Goal: Task Accomplishment & Management: Use online tool/utility

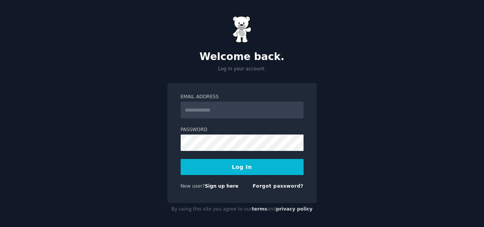
type input "**********"
click at [218, 106] on input "**********" at bounding box center [242, 110] width 123 height 17
click at [202, 168] on button "Log In" at bounding box center [242, 167] width 123 height 16
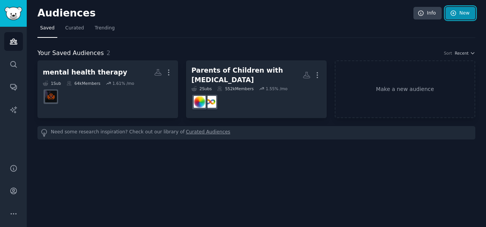
click at [459, 13] on link "New" at bounding box center [461, 13] width 30 height 13
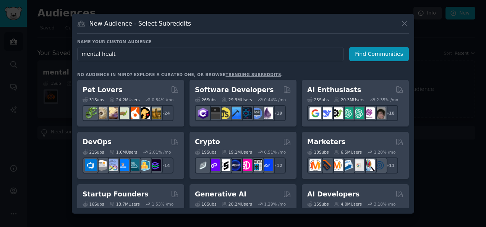
type input "mental health"
click button "Find Communities" at bounding box center [379, 54] width 60 height 14
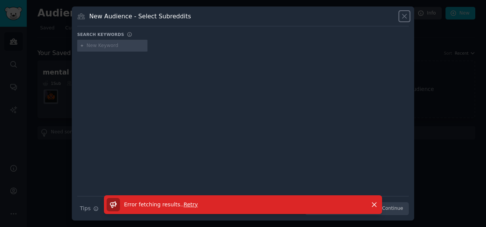
click at [402, 15] on icon at bounding box center [405, 16] width 8 height 8
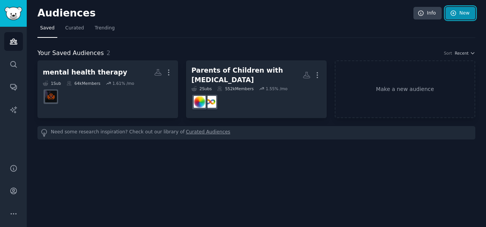
click at [459, 17] on link "New" at bounding box center [461, 13] width 30 height 13
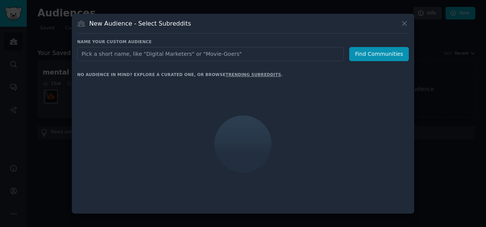
click at [237, 60] on input "text" at bounding box center [210, 54] width 267 height 14
type input "c"
type input "h"
type input "m"
type input "mental health"
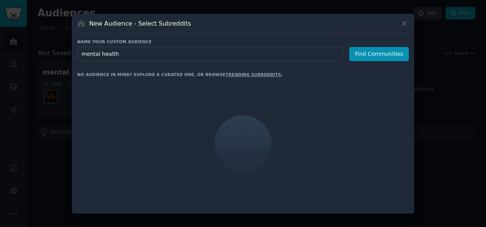
click button "Find Communities" at bounding box center [379, 54] width 60 height 14
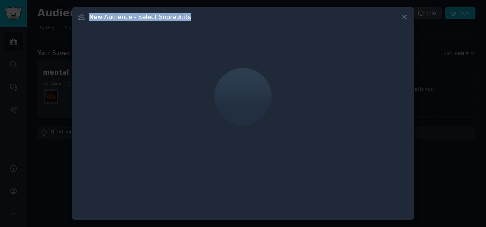
drag, startPoint x: 186, startPoint y: 19, endPoint x: 81, endPoint y: 15, distance: 104.4
click at [81, 15] on div "New Audience - Select Subreddits" at bounding box center [243, 20] width 332 height 15
drag, startPoint x: 81, startPoint y: 15, endPoint x: 255, endPoint y: 76, distance: 184.1
click at [255, 76] on div at bounding box center [243, 96] width 332 height 128
click at [255, 95] on div at bounding box center [243, 97] width 68 height 66
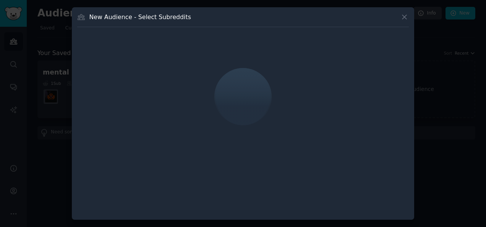
drag, startPoint x: 242, startPoint y: 54, endPoint x: 242, endPoint y: 76, distance: 22.6
click at [242, 54] on div at bounding box center [243, 96] width 332 height 128
drag, startPoint x: 258, startPoint y: 121, endPoint x: 233, endPoint y: 141, distance: 32.1
click at [245, 145] on div at bounding box center [243, 96] width 332 height 128
click at [404, 18] on icon at bounding box center [405, 17] width 8 height 8
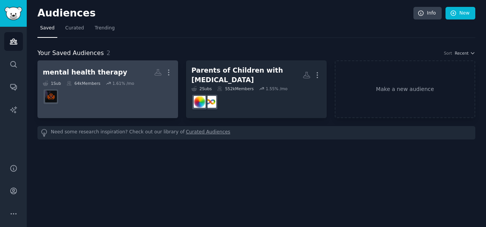
click at [154, 94] on dd at bounding box center [108, 96] width 130 height 21
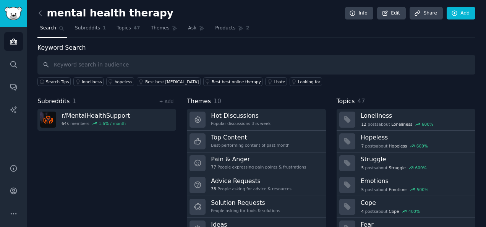
drag, startPoint x: 344, startPoint y: 41, endPoint x: 259, endPoint y: 44, distance: 84.9
click at [344, 41] on div "mental health therapy Info Edit Share Add Search Subreddits 1 Topics 47 Themes …" at bounding box center [256, 132] width 438 height 242
click at [41, 11] on icon at bounding box center [40, 13] width 8 height 8
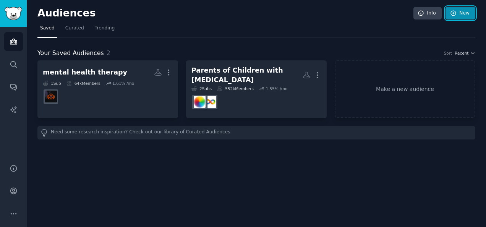
click at [469, 13] on link "New" at bounding box center [461, 13] width 30 height 13
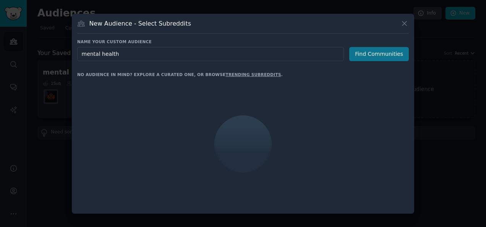
type input "mental health"
click at [371, 54] on button "Find Communities" at bounding box center [379, 54] width 60 height 14
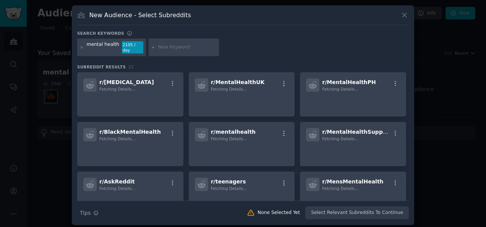
click at [245, 13] on div "New Audience - Select Subreddits" at bounding box center [243, 18] width 332 height 15
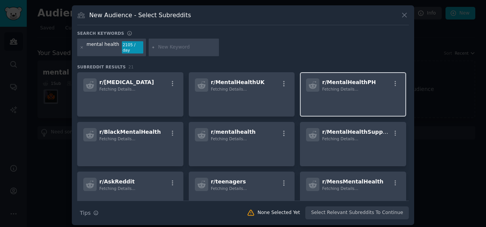
click at [351, 96] on p at bounding box center [353, 102] width 94 height 16
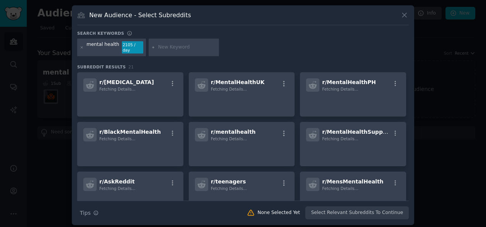
click at [302, 38] on div "Search keywords" at bounding box center [243, 35] width 332 height 8
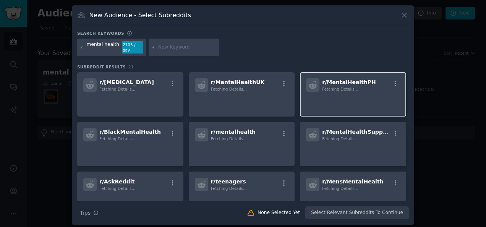
click at [366, 95] on p at bounding box center [353, 102] width 94 height 16
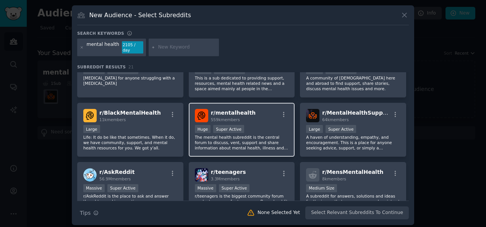
scroll to position [38, 0]
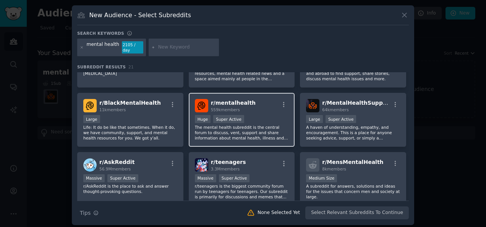
click at [260, 131] on p "The mental health subreddit is the central forum to discuss, vent, support and …" at bounding box center [242, 133] width 94 height 16
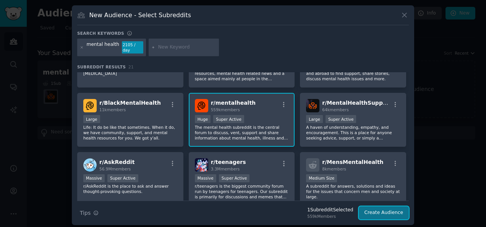
click at [387, 208] on button "Create Audience" at bounding box center [384, 212] width 50 height 13
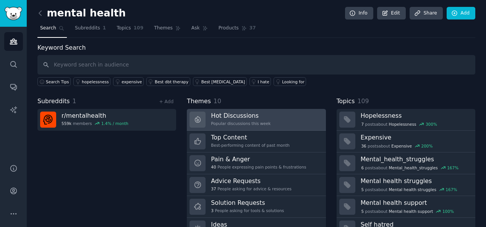
click at [251, 121] on div "Popular discussions this week" at bounding box center [241, 123] width 60 height 5
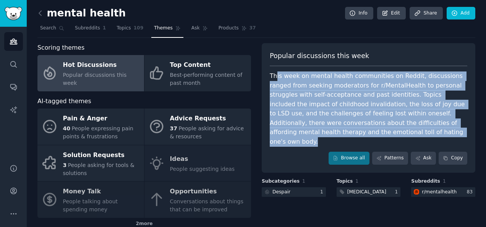
drag, startPoint x: 274, startPoint y: 76, endPoint x: 460, endPoint y: 128, distance: 193.0
click at [460, 128] on div "This week on mental health communities on Reddit, discussions ranged from seeki…" at bounding box center [369, 108] width 198 height 75
click at [392, 97] on div "This week on mental health communities on Reddit, discussions ranged from seeki…" at bounding box center [369, 108] width 198 height 75
click at [393, 95] on div "This week on mental health communities on Reddit, discussions ranged from seeki…" at bounding box center [369, 108] width 198 height 75
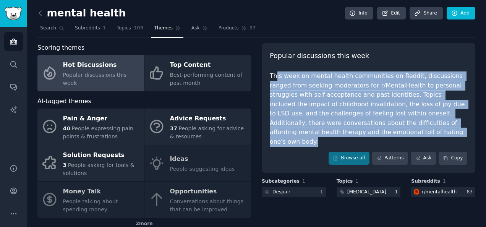
drag, startPoint x: 393, startPoint y: 95, endPoint x: 362, endPoint y: 93, distance: 30.6
click at [362, 93] on div "This week on mental health communities on Reddit, discussions ranged from seeki…" at bounding box center [369, 108] width 198 height 75
click at [354, 97] on div "This week on mental health communities on Reddit, discussions ranged from seeki…" at bounding box center [369, 108] width 198 height 75
drag, startPoint x: 347, startPoint y: 134, endPoint x: 271, endPoint y: 71, distance: 98.8
click at [271, 71] on div "This week on mental health communities on Reddit, discussions ranged from seeki…" at bounding box center [369, 108] width 198 height 75
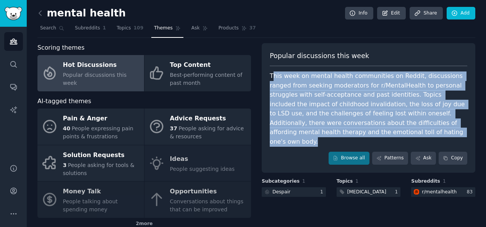
click at [371, 110] on div "This week on mental health communities on Reddit, discussions ranged from seeki…" at bounding box center [369, 108] width 198 height 75
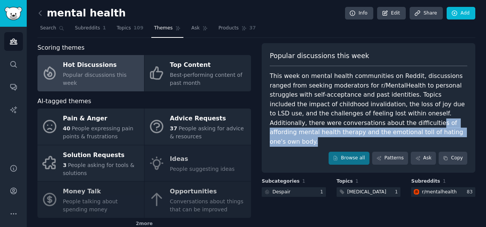
drag, startPoint x: 304, startPoint y: 122, endPoint x: 430, endPoint y: 129, distance: 125.5
click at [430, 129] on div "This week on mental health communities on Reddit, discussions ranged from seeki…" at bounding box center [369, 108] width 198 height 75
drag, startPoint x: 430, startPoint y: 129, endPoint x: 371, endPoint y: 124, distance: 59.1
click at [371, 124] on div "This week on mental health communities on Reddit, discussions ranged from seeki…" at bounding box center [369, 108] width 198 height 75
click at [392, 152] on link "Patterns" at bounding box center [390, 158] width 36 height 13
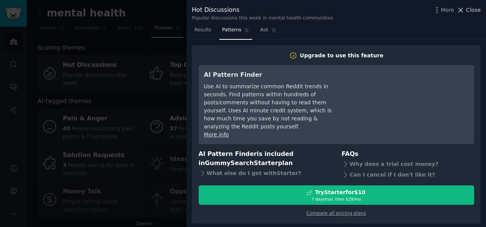
click at [468, 10] on span "Close" at bounding box center [473, 10] width 15 height 8
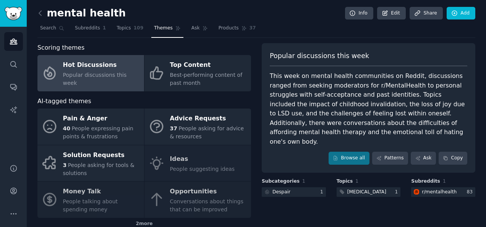
click at [384, 99] on div "This week on mental health communities on Reddit, discussions ranged from seeki…" at bounding box center [369, 108] width 198 height 75
click at [349, 152] on link "Browse all" at bounding box center [349, 158] width 41 height 13
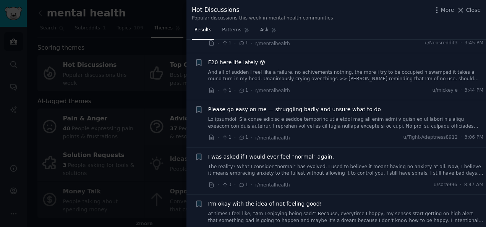
scroll to position [2178, 0]
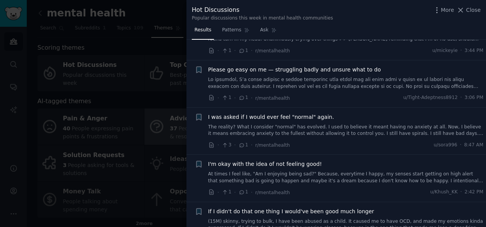
drag, startPoint x: 469, startPoint y: 8, endPoint x: 225, endPoint y: 110, distance: 264.9
click at [469, 8] on span "Close" at bounding box center [473, 10] width 15 height 8
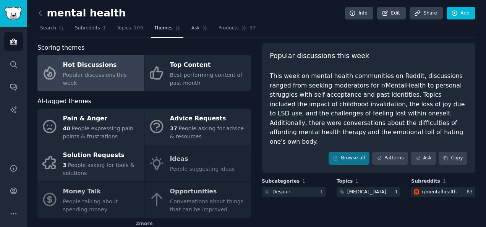
click at [337, 108] on div "This week on mental health communities on Reddit, discussions ranged from seeki…" at bounding box center [369, 108] width 198 height 75
click at [338, 107] on div "This week on mental health communities on Reddit, discussions ranged from seeki…" at bounding box center [369, 108] width 198 height 75
drag, startPoint x: 338, startPoint y: 107, endPoint x: 307, endPoint y: 104, distance: 31.5
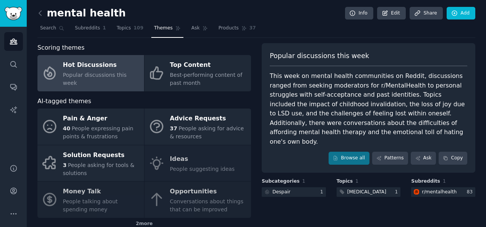
click at [307, 104] on div "This week on mental health communities on Reddit, discussions ranged from seeki…" at bounding box center [369, 108] width 198 height 75
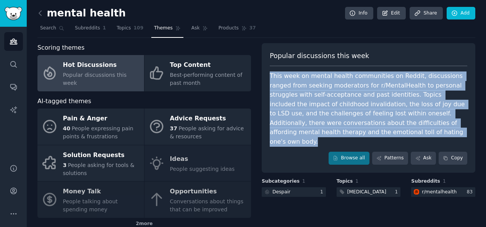
click at [307, 104] on div "This week on mental health communities on Reddit, discussions ranged from seeki…" at bounding box center [369, 108] width 198 height 75
copy div "This week on mental health communities on Reddit, discussions ranged from seeki…"
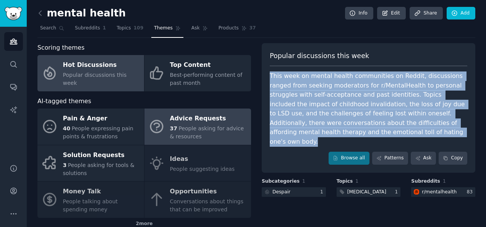
click at [182, 133] on span "People asking for advice & resources" at bounding box center [207, 132] width 74 height 14
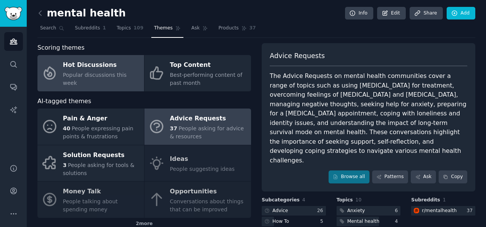
click at [107, 75] on div "Hot Discussions Popular discussions this week" at bounding box center [101, 73] width 77 height 28
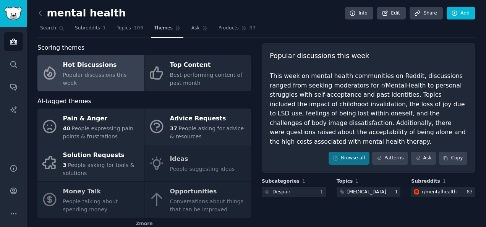
click at [348, 94] on div "This week on mental health communities on Reddit, discussions ranged from seeki…" at bounding box center [369, 108] width 198 height 75
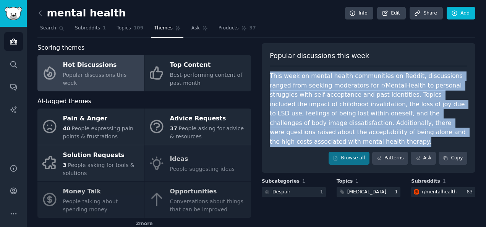
click at [348, 94] on div "This week on mental health communities on Reddit, discussions ranged from seeki…" at bounding box center [369, 108] width 198 height 75
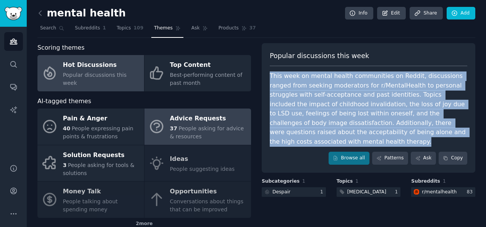
click at [211, 120] on div "Advice Requests" at bounding box center [208, 119] width 77 height 12
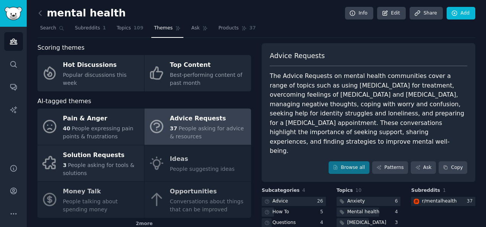
click at [317, 98] on div "The Advice Requests on mental health communities cover a range of topics such a…" at bounding box center [369, 113] width 198 height 84
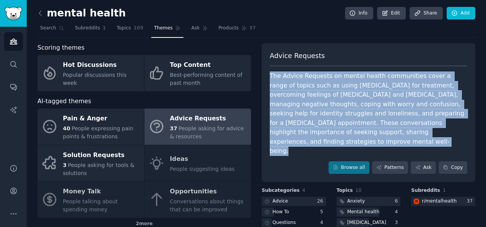
click at [317, 98] on div "The Advice Requests on mental health communities cover a range of topics such a…" at bounding box center [369, 113] width 198 height 84
copy div "The Advice Requests on mental health communities cover a range of topics such a…"
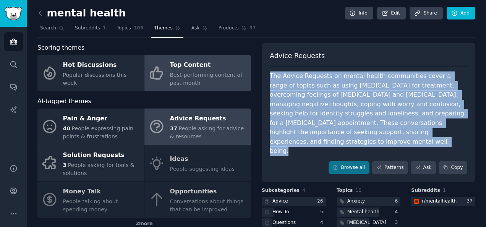
click at [223, 74] on span "Best-performing content of past month" at bounding box center [206, 79] width 73 height 14
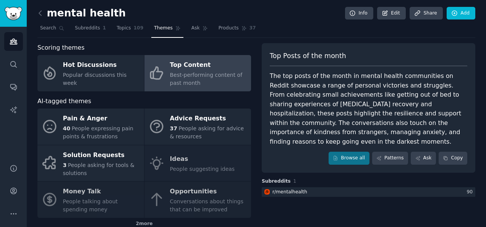
click at [298, 90] on div "The top posts of the month in mental health communities on Reddit showcase a ra…" at bounding box center [369, 108] width 198 height 75
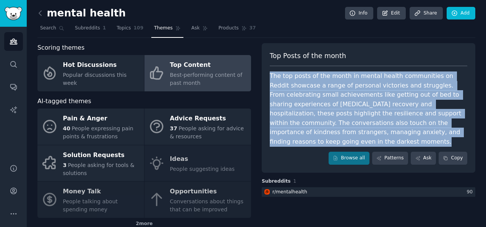
click at [298, 90] on div "The top posts of the month in mental health communities on Reddit showcase a ra…" at bounding box center [369, 108] width 198 height 75
copy div "The top posts of the month in mental health communities on Reddit showcase a ra…"
click at [367, 105] on div "The top posts of the month in mental health communities on Reddit showcase a ra…" at bounding box center [369, 108] width 198 height 75
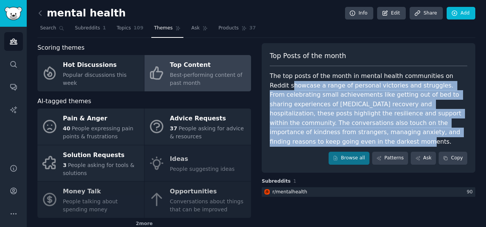
drag, startPoint x: 270, startPoint y: 80, endPoint x: 427, endPoint y: 128, distance: 164.2
click at [427, 128] on div "The top posts of the month in mental health communities on Reddit showcase a ra…" at bounding box center [369, 108] width 198 height 75
copy div "howcase a range of personal victories and struggles. From celebrating small ach…"
